Goal: Find specific page/section: Find specific page/section

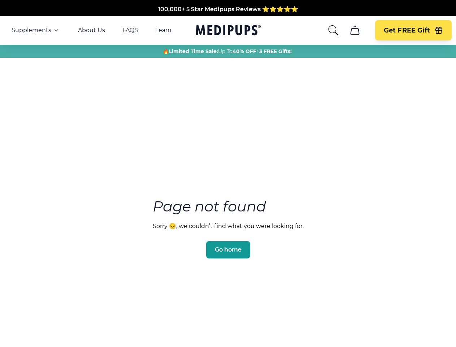
click at [228, 173] on section "Page not found Sorry 😔, we couldn’t find what you were looking for. Go home" at bounding box center [228, 210] width 456 height 277
click at [36, 30] on span "Supplements" at bounding box center [32, 30] width 40 height 7
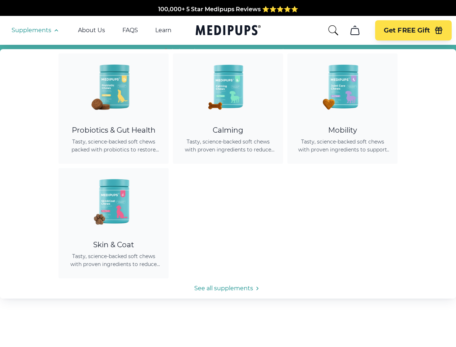
click at [56, 30] on icon "button" at bounding box center [56, 30] width 9 height 9
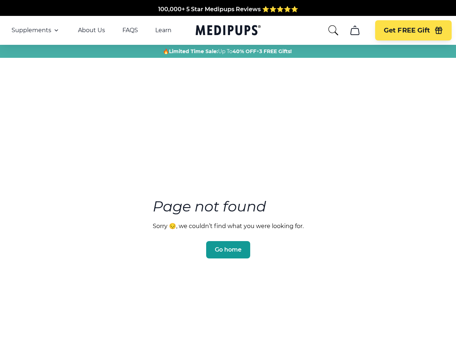
click at [333, 30] on icon "search" at bounding box center [333, 31] width 12 height 12
click at [355, 30] on icon "cart" at bounding box center [355, 31] width 12 height 12
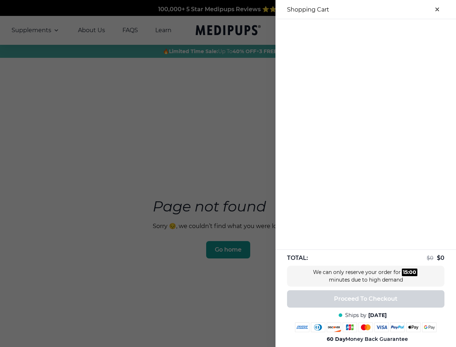
click at [355, 30] on div at bounding box center [366, 25] width 181 height 12
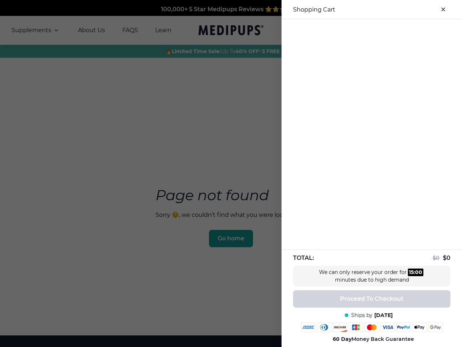
click at [413, 30] on div at bounding box center [372, 25] width 181 height 12
click at [439, 30] on div at bounding box center [372, 25] width 181 height 12
click at [228, 239] on div at bounding box center [231, 173] width 462 height 347
